Goal: Task Accomplishment & Management: Complete application form

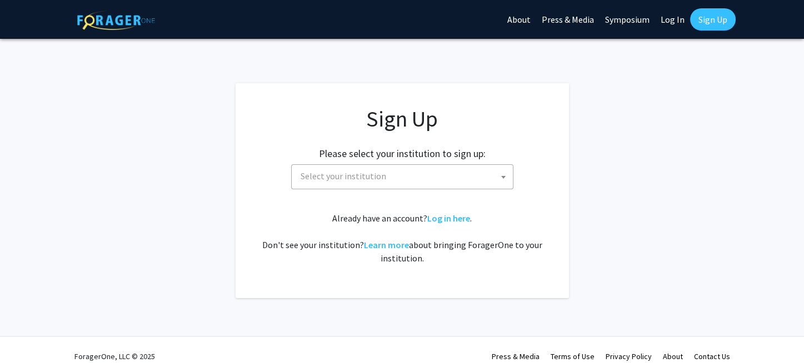
click at [383, 177] on span "Select your institution" at bounding box center [404, 176] width 217 height 23
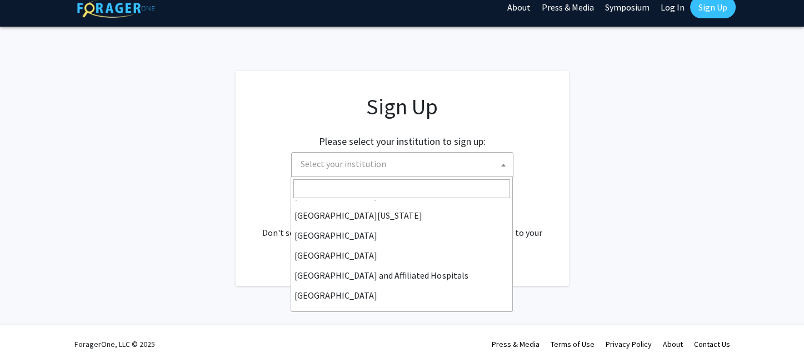
scroll to position [167, 0]
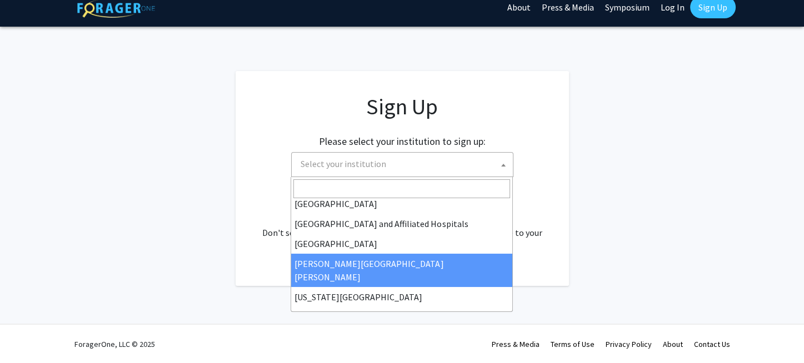
select select "1"
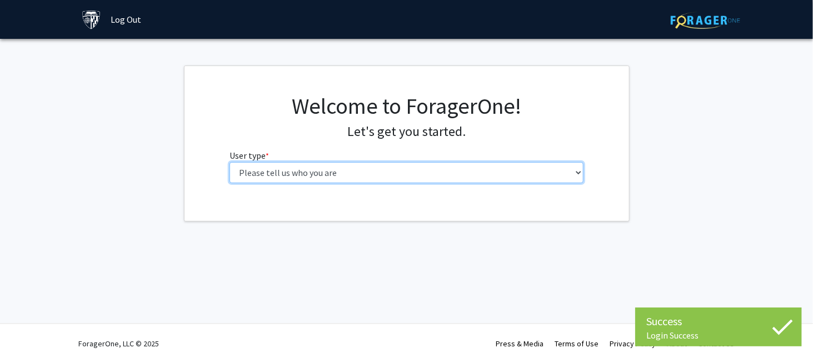
click at [291, 172] on select "Please tell us who you are Undergraduate Student Master's Student Doctoral Cand…" at bounding box center [407, 172] width 354 height 21
select select "2: masters"
click at [230, 162] on select "Please tell us who you are Undergraduate Student Master's Student Doctoral Cand…" at bounding box center [407, 172] width 354 height 21
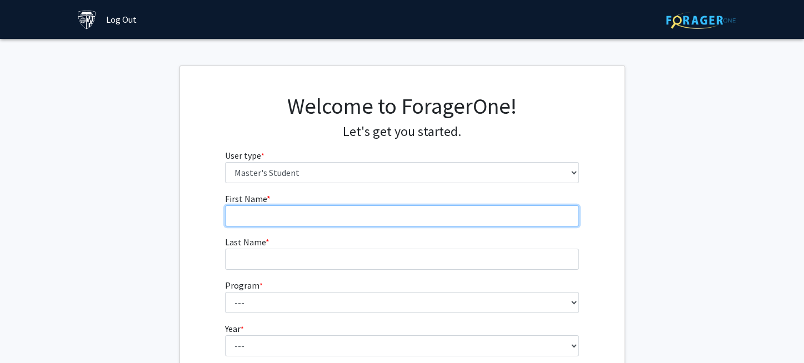
click at [320, 221] on input "First Name * required" at bounding box center [402, 216] width 354 height 21
type input "Tianze"
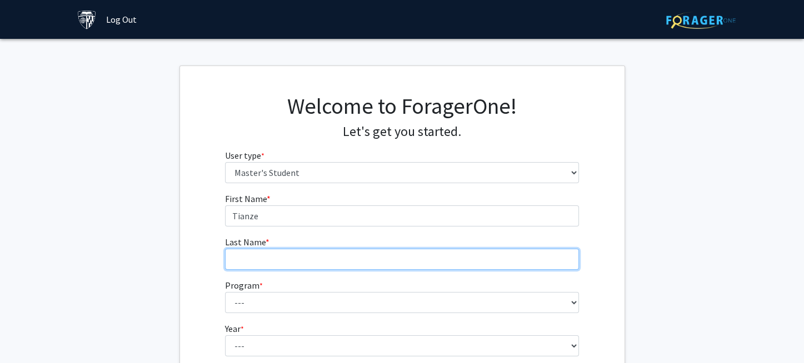
type input "Zhang"
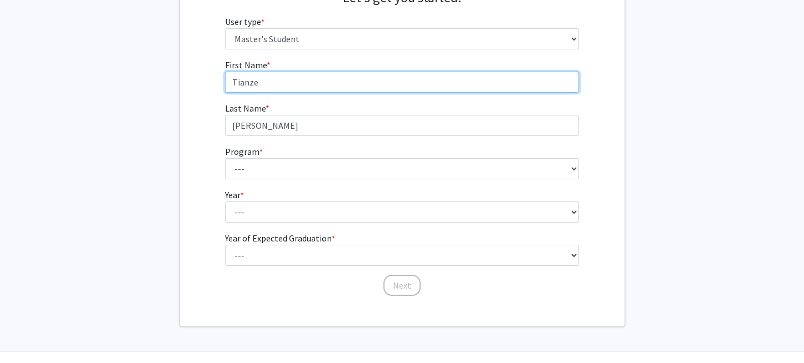
scroll to position [161, 0]
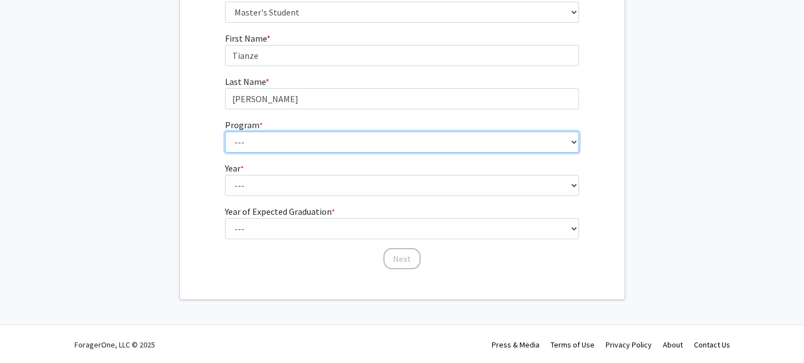
click at [310, 142] on select "--- Anatomy Education Applied and Computational Mathematics Applied Biomedical …" at bounding box center [402, 142] width 354 height 21
select select "80: 66"
click at [225, 132] on select "--- Anatomy Education Applied and Computational Mathematics Applied Biomedical …" at bounding box center [402, 142] width 354 height 21
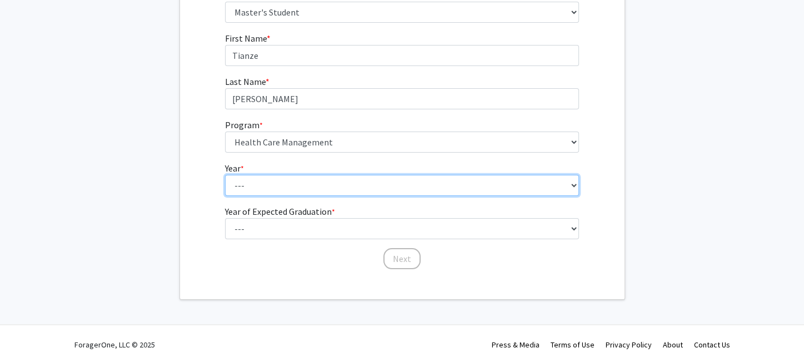
click at [329, 181] on select "--- First Year Second Year" at bounding box center [402, 185] width 354 height 21
select select "1: first_year"
click at [225, 175] on select "--- First Year Second Year" at bounding box center [402, 185] width 354 height 21
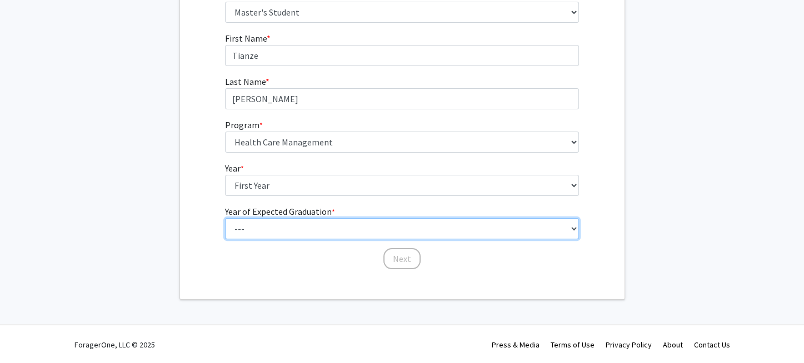
click at [334, 223] on select "--- 2025 2026 2027 2028 2029 2030 2031 2032 2033 2034" at bounding box center [402, 228] width 354 height 21
select select "2: 2026"
click at [225, 218] on select "--- 2025 2026 2027 2028 2029 2030 2031 2032 2033 2034" at bounding box center [402, 228] width 354 height 21
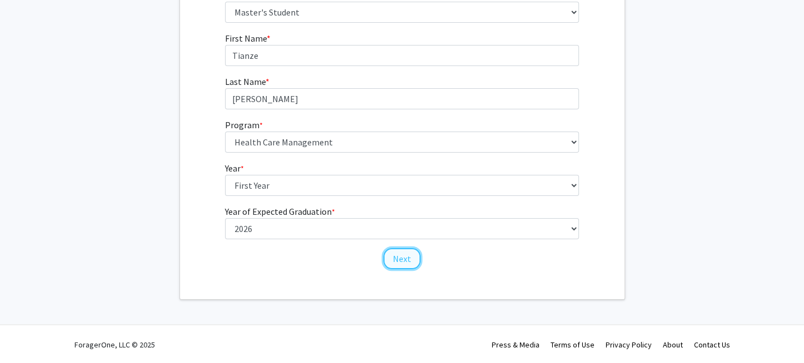
click at [405, 253] on button "Next" at bounding box center [401, 258] width 37 height 21
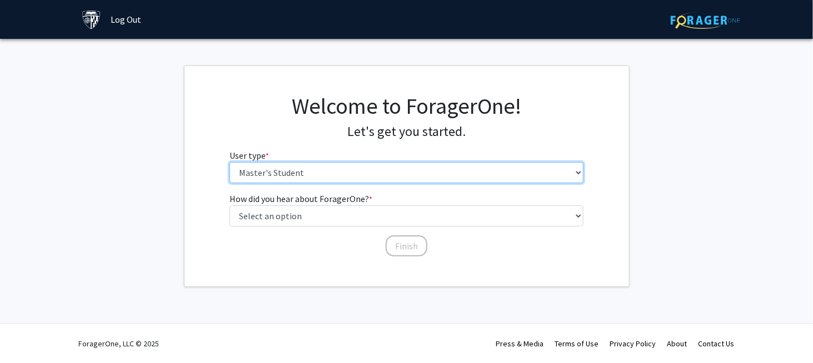
click at [356, 176] on select "Please tell us who you are Undergraduate Student Master's Student Doctoral Cand…" at bounding box center [407, 172] width 354 height 21
click at [230, 162] on select "Please tell us who you are Undergraduate Student Master's Student Doctoral Cand…" at bounding box center [407, 172] width 354 height 21
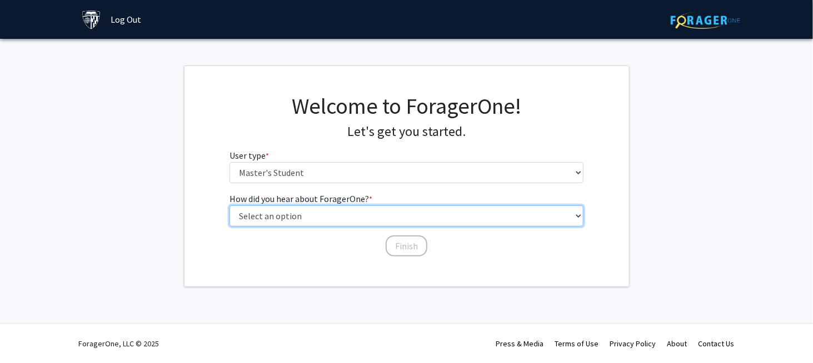
click at [352, 214] on select "Select an option Peer/student recommendation Faculty/staff recommendation Unive…" at bounding box center [407, 216] width 354 height 21
click at [230, 206] on select "Select an option Peer/student recommendation Faculty/staff recommendation Unive…" at bounding box center [407, 216] width 354 height 21
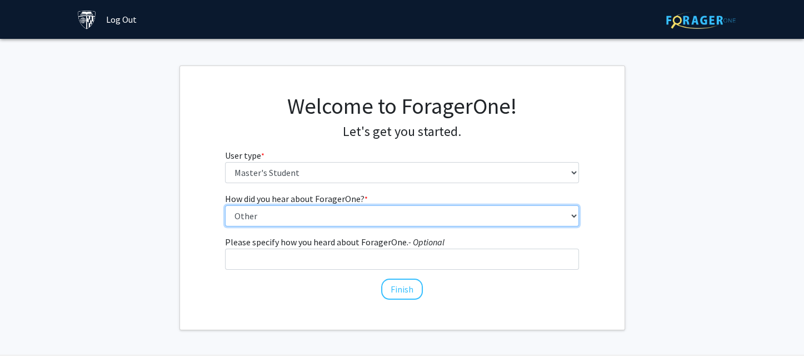
click at [315, 218] on select "Select an option Peer/student recommendation Faculty/staff recommendation Unive…" at bounding box center [402, 216] width 354 height 21
select select "3: university_website"
click at [225, 206] on select "Select an option Peer/student recommendation Faculty/staff recommendation Unive…" at bounding box center [402, 216] width 354 height 21
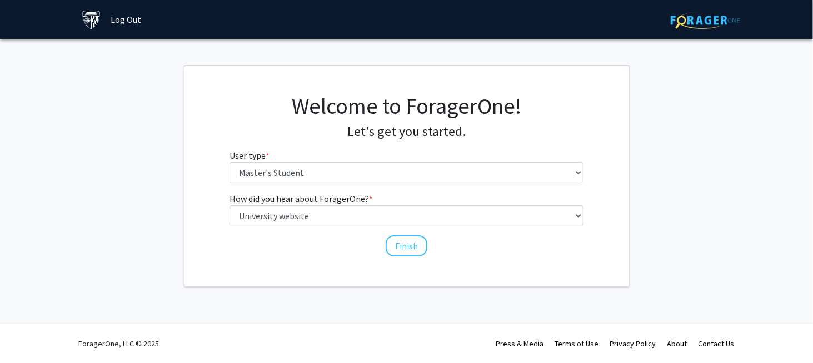
click at [309, 266] on div "Welcome to ForagerOne! Let's get you started. User type * required Please tell …" at bounding box center [407, 176] width 445 height 221
click at [390, 245] on button "Finish" at bounding box center [407, 246] width 42 height 21
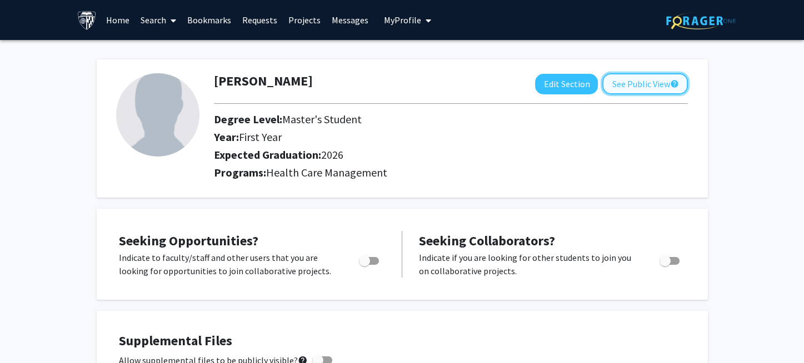
click at [641, 78] on button "See Public View help" at bounding box center [645, 83] width 86 height 21
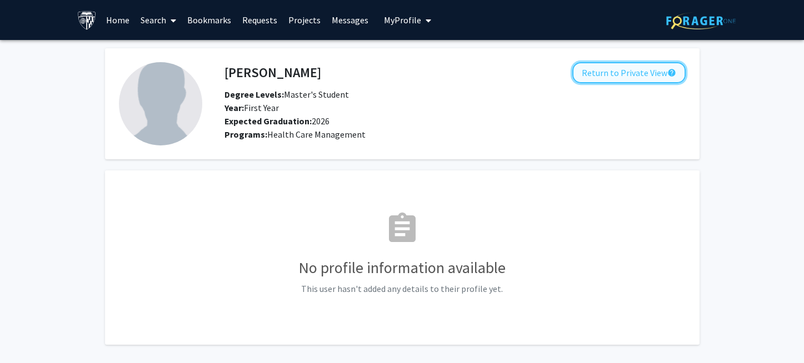
click at [614, 69] on button "Return to Private View help" at bounding box center [628, 72] width 113 height 21
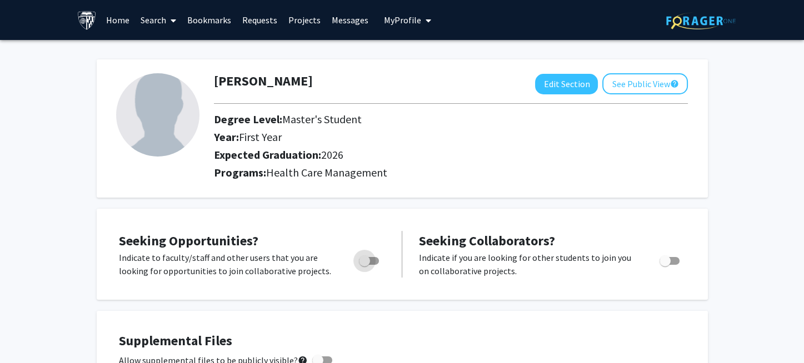
click at [374, 261] on span "Toggle" at bounding box center [369, 261] width 20 height 8
click at [365, 265] on input "Are you actively seeking opportunities?" at bounding box center [364, 265] width 1 height 1
checkbox input "true"
click at [666, 261] on span "Toggle" at bounding box center [665, 261] width 11 height 11
click at [665, 265] on input "Would you like to receive other student requests to work with you?" at bounding box center [665, 265] width 1 height 1
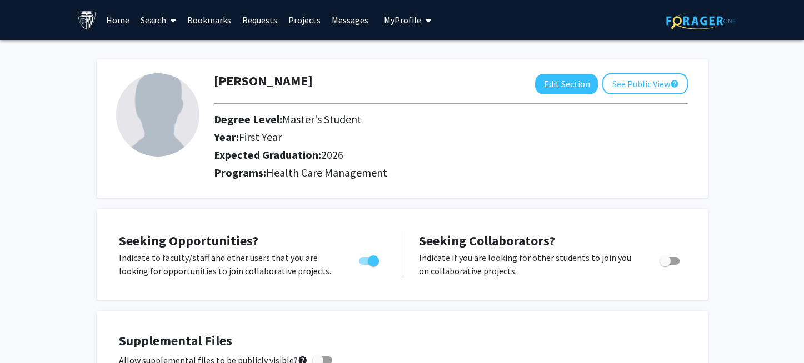
checkbox input "true"
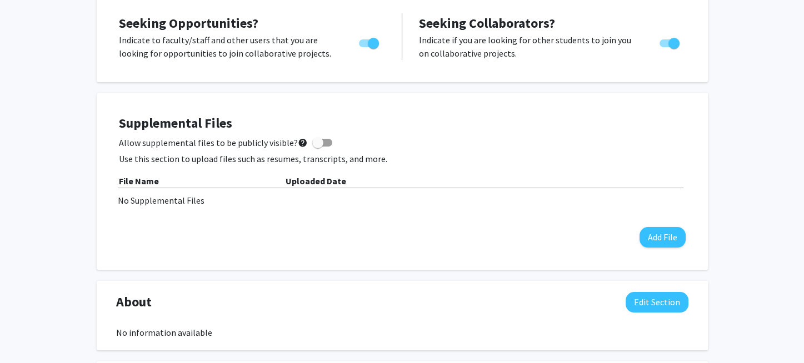
scroll to position [222, 0]
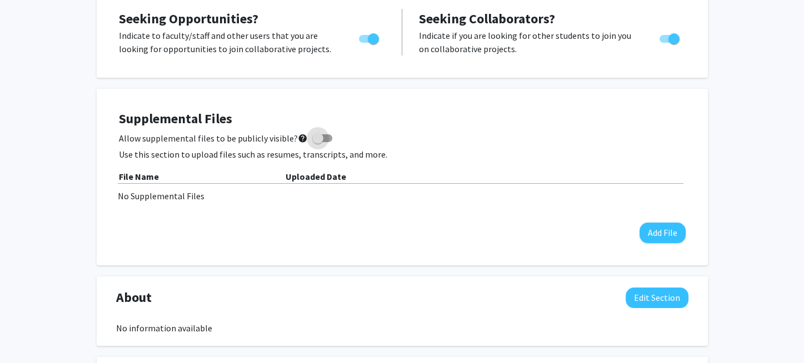
click at [321, 135] on span at bounding box center [322, 138] width 20 height 8
click at [318, 142] on input "Allow supplemental files to be publicly visible? help" at bounding box center [317, 142] width 1 height 1
checkbox input "true"
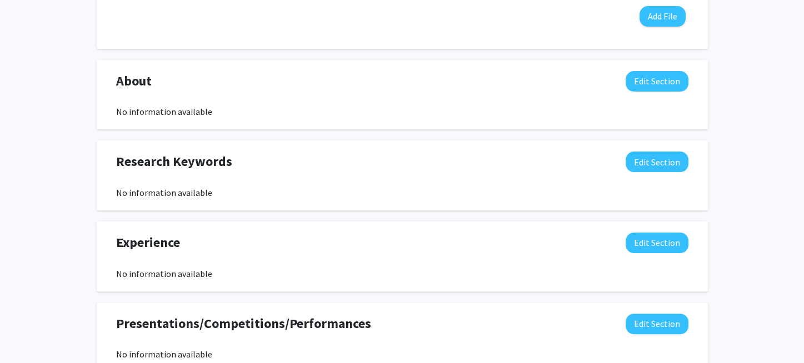
scroll to position [445, 0]
